Goal: Task Accomplishment & Management: Manage account settings

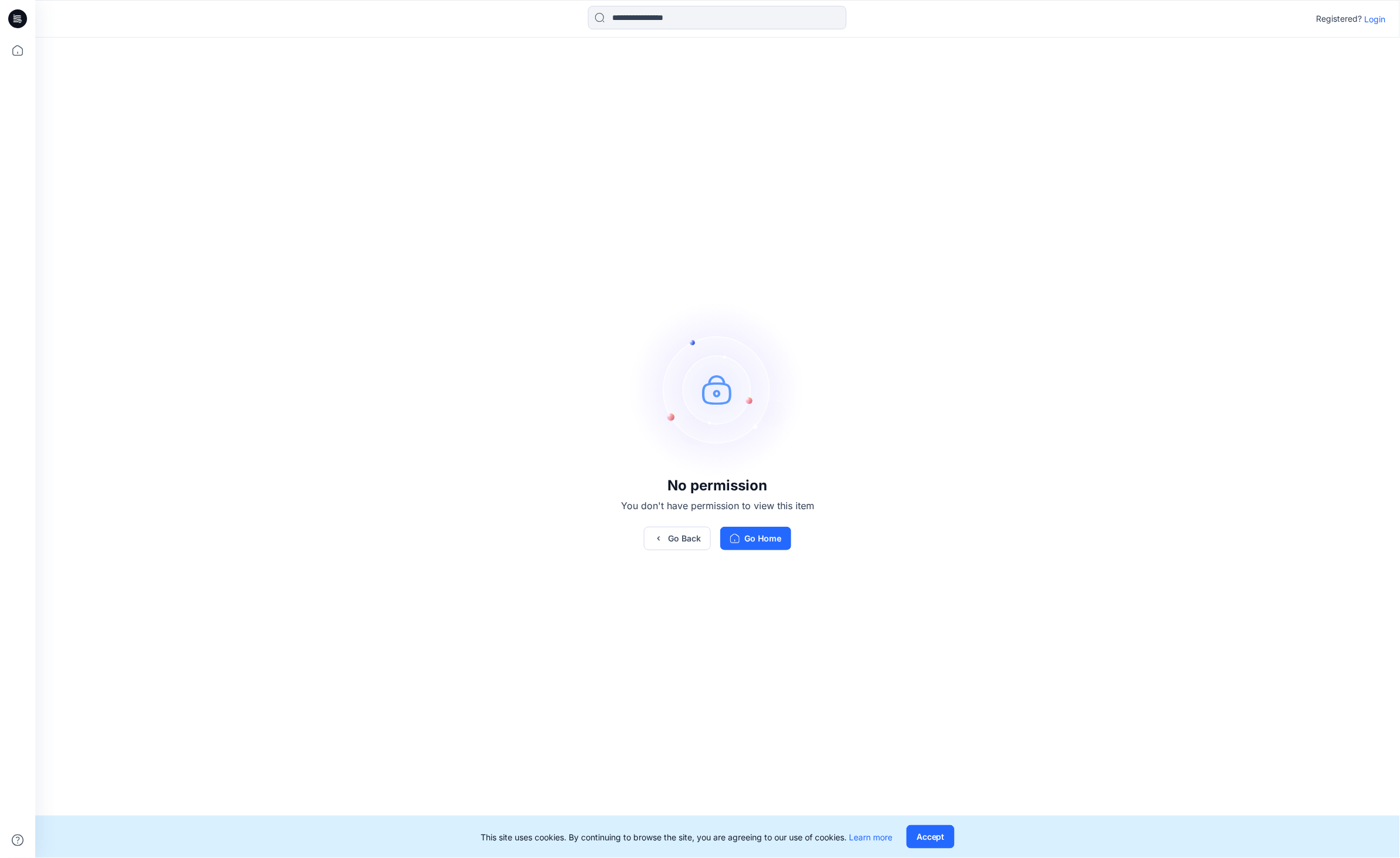
click at [1364, 18] on p "Login" at bounding box center [1374, 19] width 21 height 13
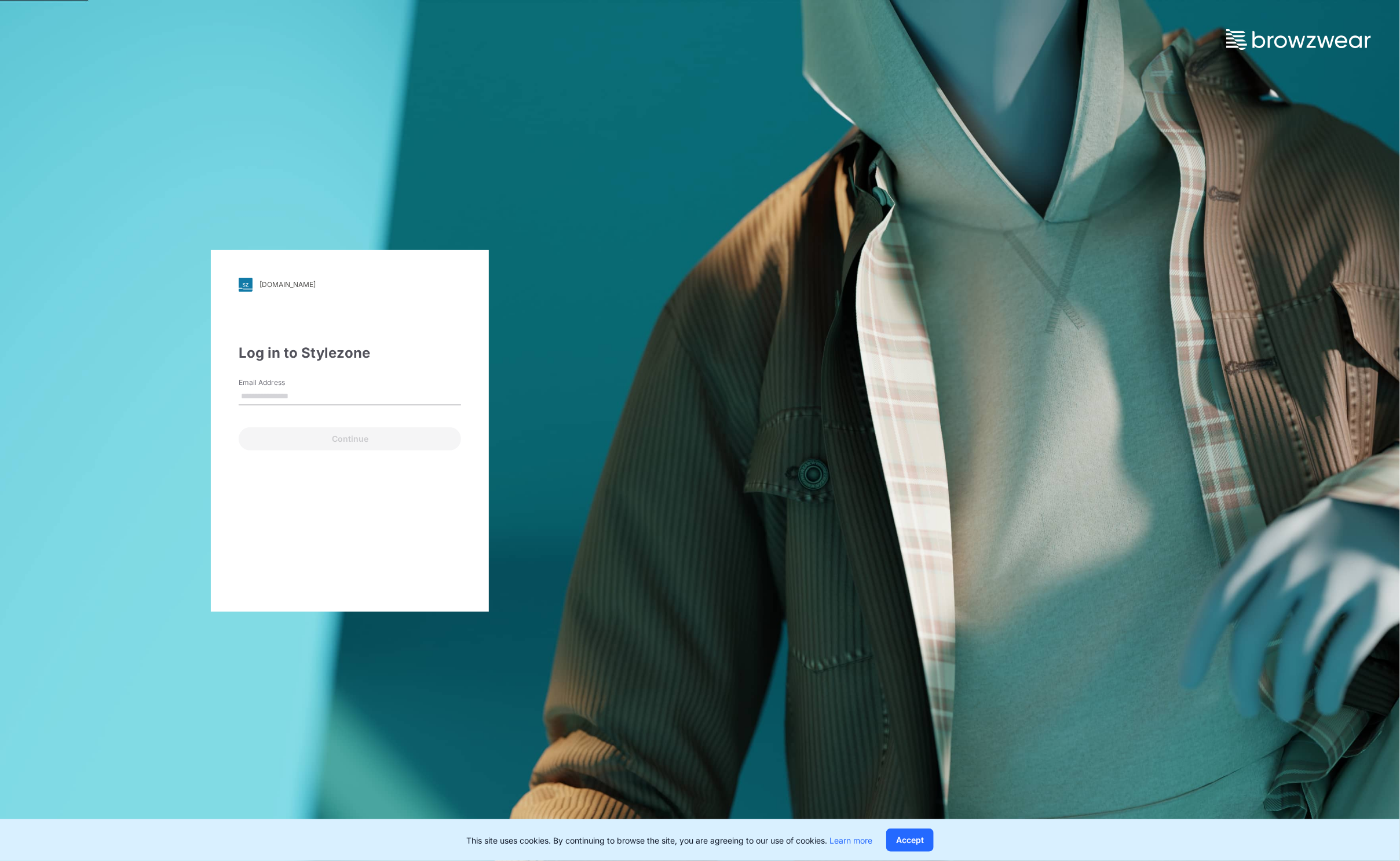
click at [365, 390] on div "Email Address" at bounding box center [349, 394] width 222 height 35
click at [290, 400] on input "Email Address" at bounding box center [349, 396] width 222 height 17
type input "**********"
click at [358, 435] on button "Continue" at bounding box center [349, 439] width 222 height 23
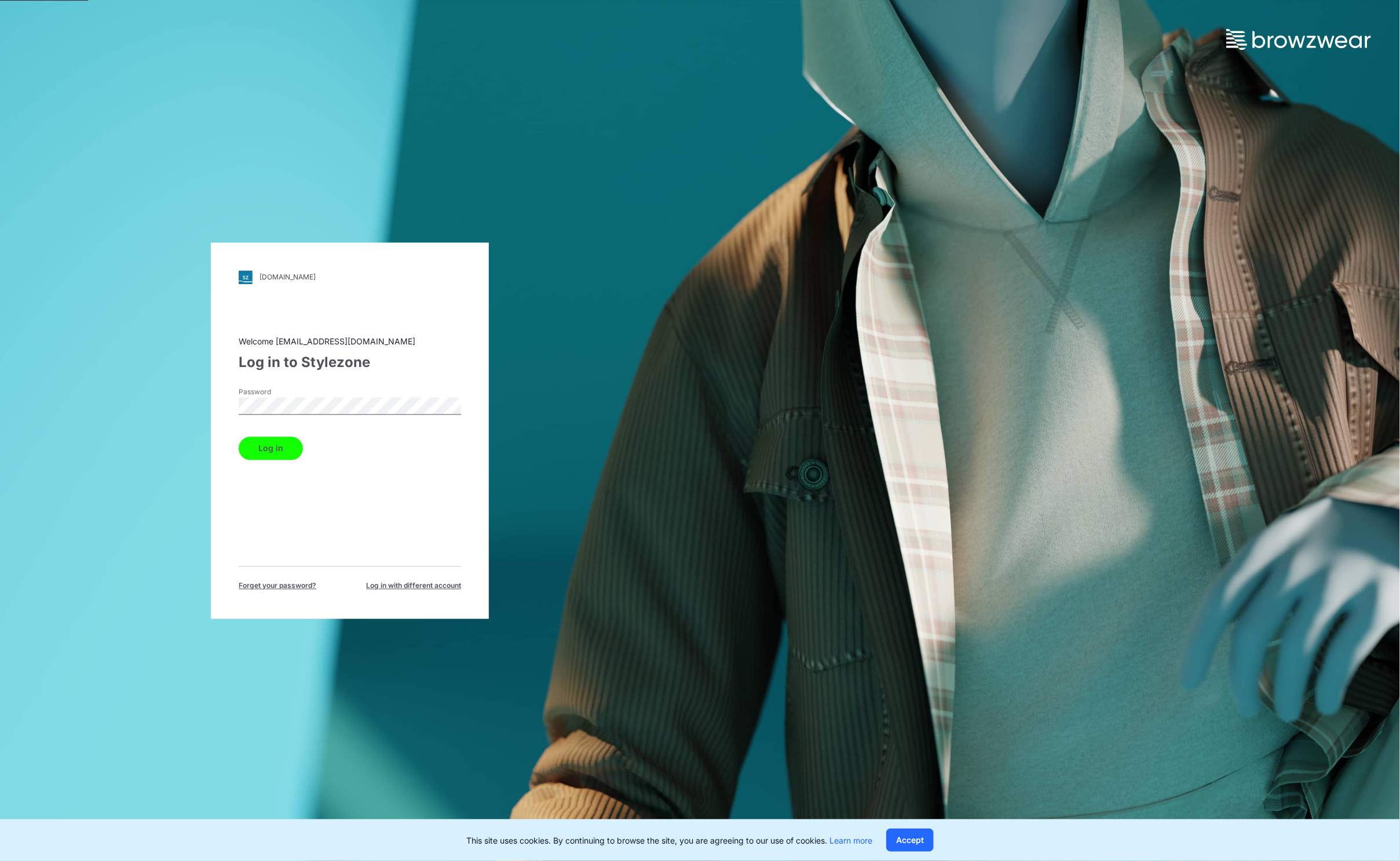
click at [274, 444] on button "Log in" at bounding box center [271, 448] width 65 height 23
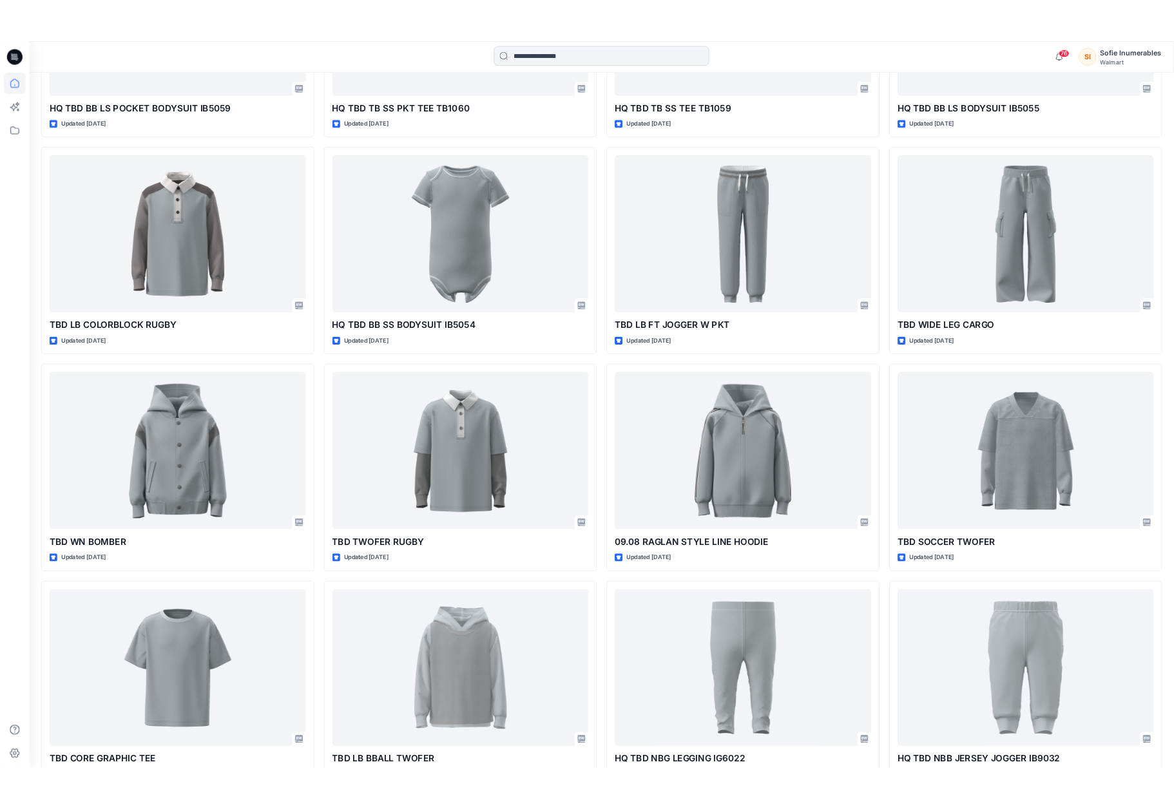
scroll to position [622, 0]
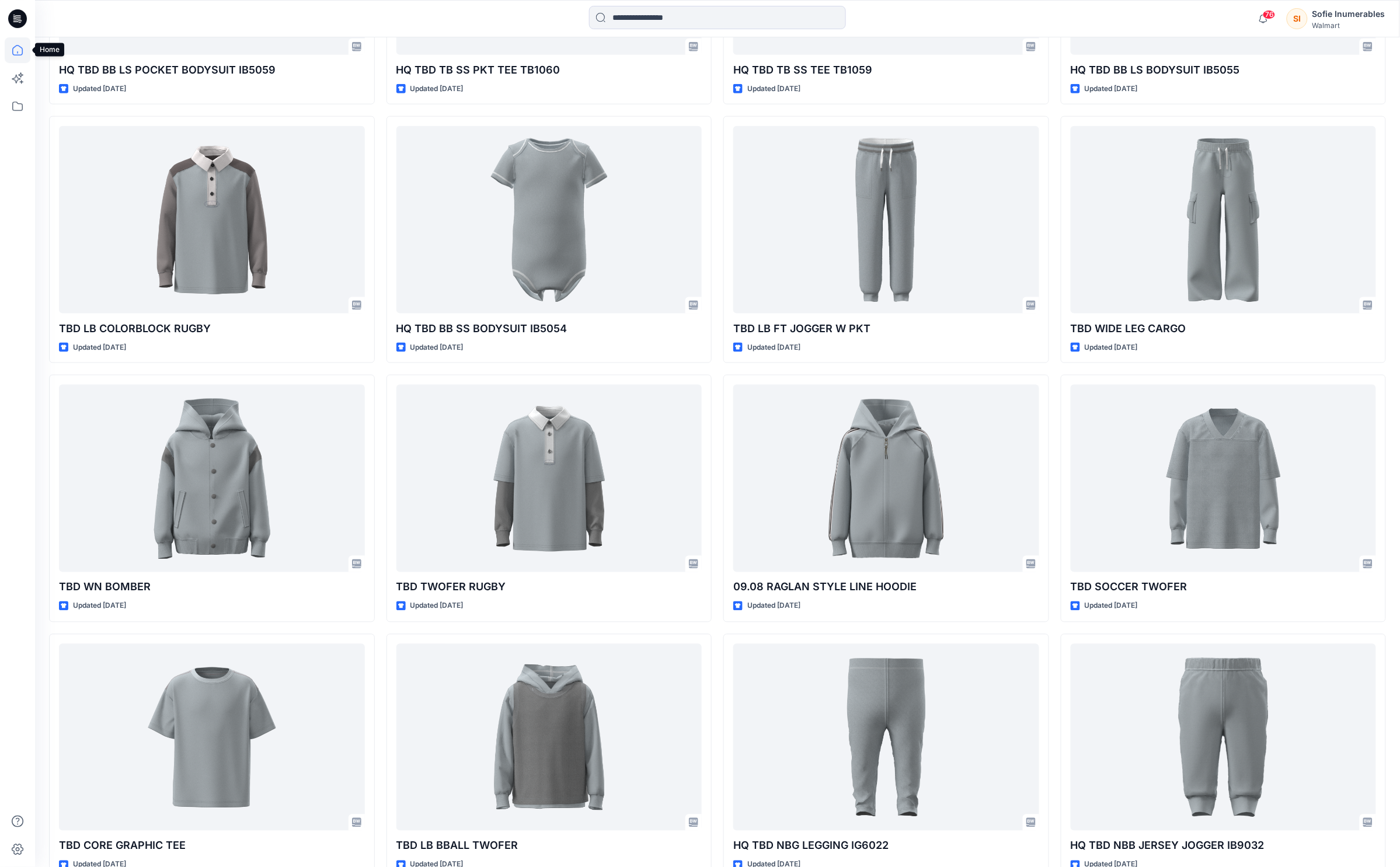
click at [21, 52] on icon at bounding box center [17, 50] width 25 height 25
click at [20, 50] on icon at bounding box center [17, 50] width 25 height 25
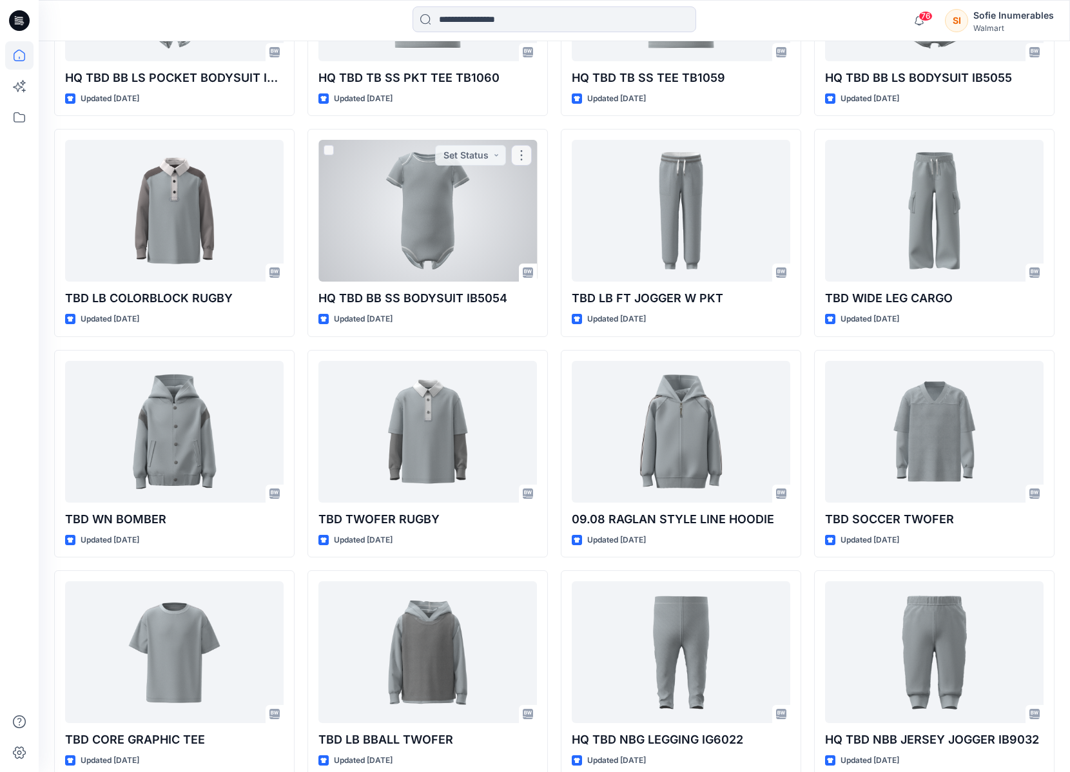
scroll to position [509, 0]
